Goal: Task Accomplishment & Management: Complete application form

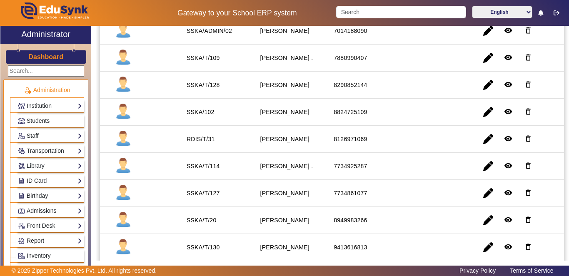
click at [71, 133] on link "Staff" at bounding box center [50, 136] width 64 height 10
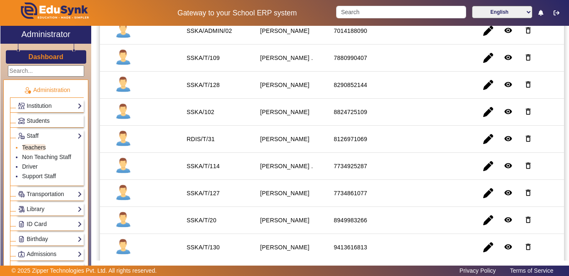
click at [34, 149] on link "Teachers" at bounding box center [34, 147] width 24 height 7
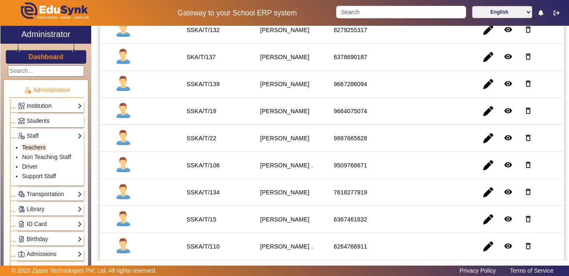
scroll to position [492, 0]
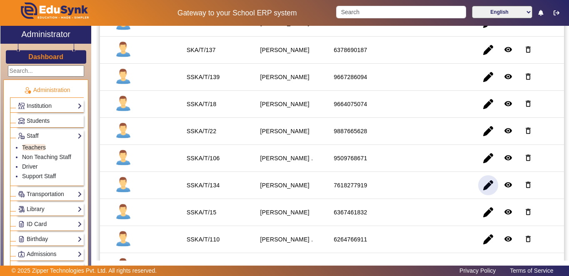
click at [481, 188] on span "button" at bounding box center [488, 185] width 20 height 20
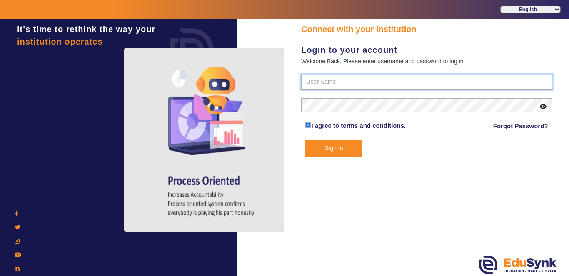
type input "9928895959"
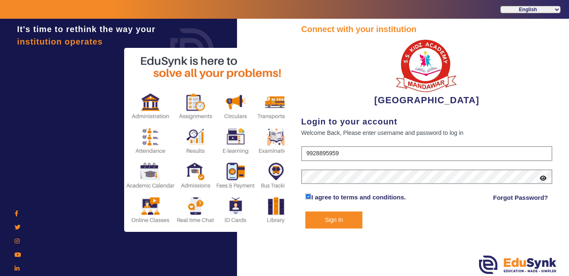
click at [335, 219] on button "Sign In" at bounding box center [333, 219] width 57 height 17
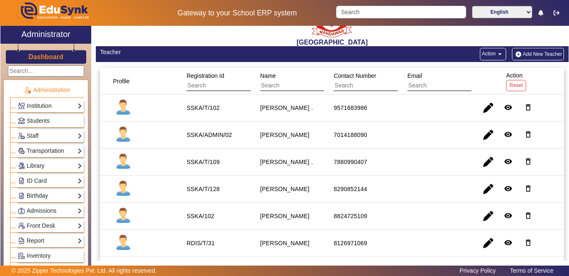
scroll to position [25, 0]
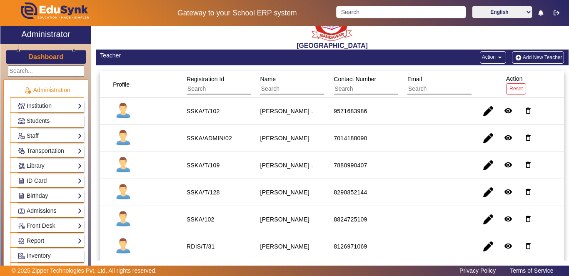
click at [305, 87] on input "text" at bounding box center [297, 89] width 75 height 11
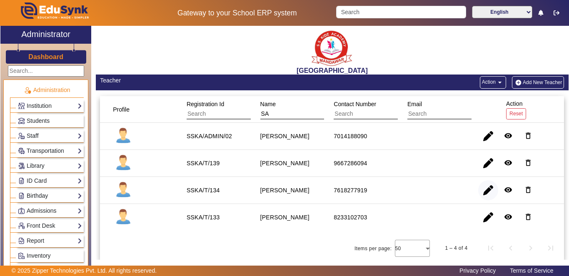
type input "SA"
click at [486, 193] on span "button" at bounding box center [488, 190] width 20 height 20
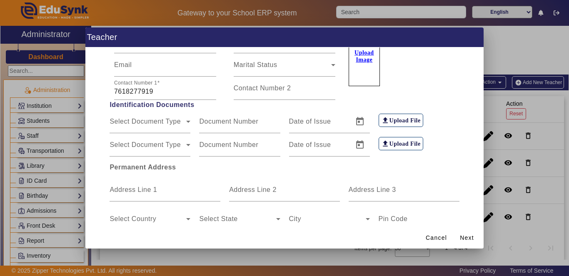
scroll to position [187, 0]
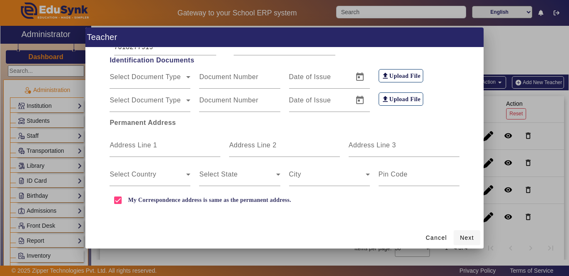
click at [468, 237] on span "Next" at bounding box center [466, 237] width 14 height 9
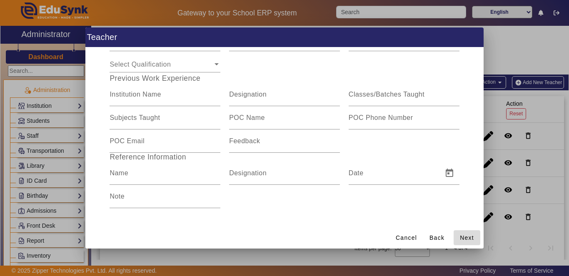
scroll to position [145, 0]
click at [468, 237] on span "Next" at bounding box center [466, 237] width 14 height 9
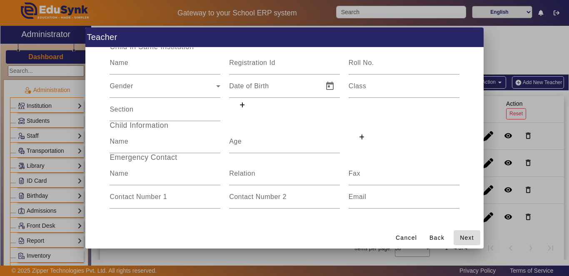
scroll to position [52, 0]
click at [467, 238] on span "Next" at bounding box center [466, 237] width 14 height 9
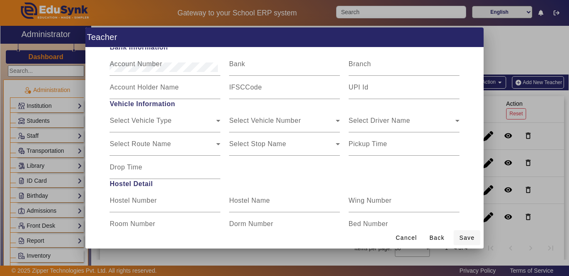
click at [469, 238] on span "Save" at bounding box center [466, 237] width 15 height 9
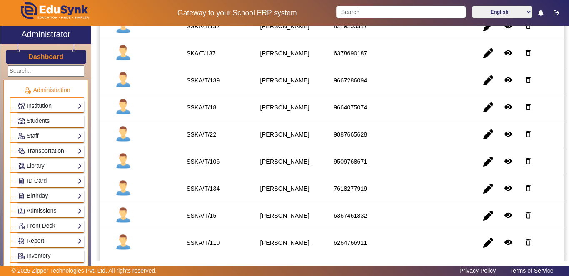
scroll to position [513, 0]
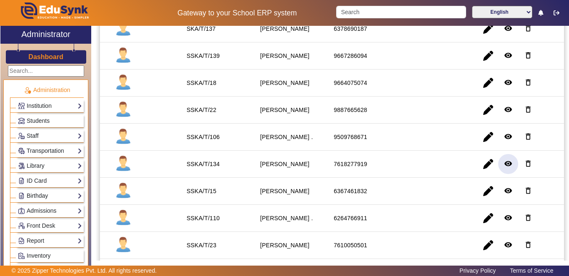
click at [504, 165] on mat-icon "remove_red_eye" at bounding box center [508, 163] width 8 height 8
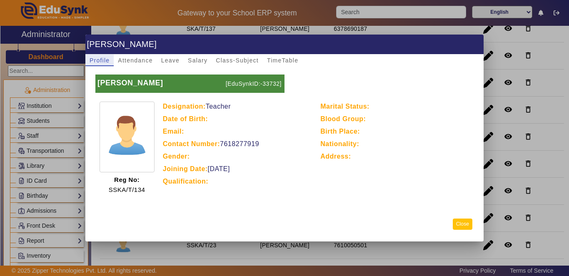
click at [461, 221] on button "Close" at bounding box center [462, 224] width 20 height 11
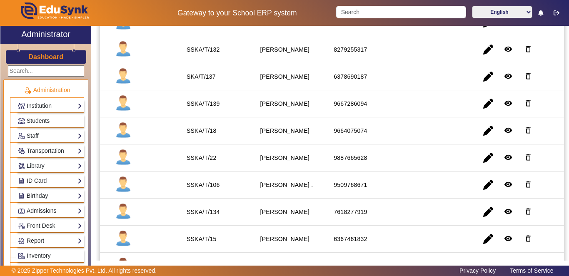
scroll to position [405, 0]
